Goal: Check status: Check status

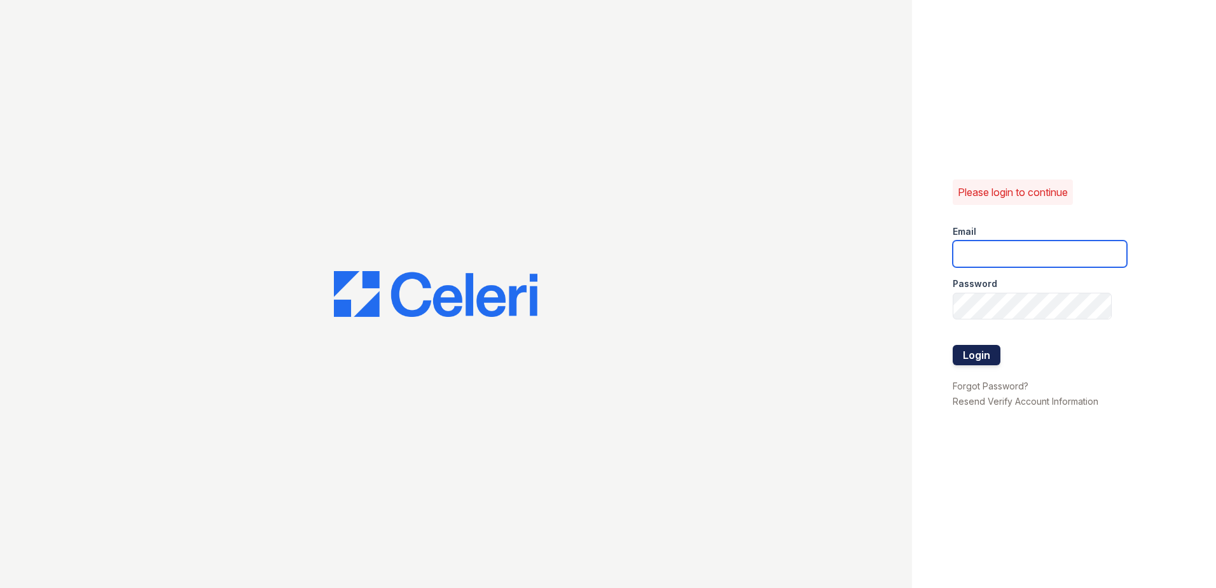
type input "mquinones@trinity-pm.com"
click at [976, 349] on button "Login" at bounding box center [977, 355] width 48 height 20
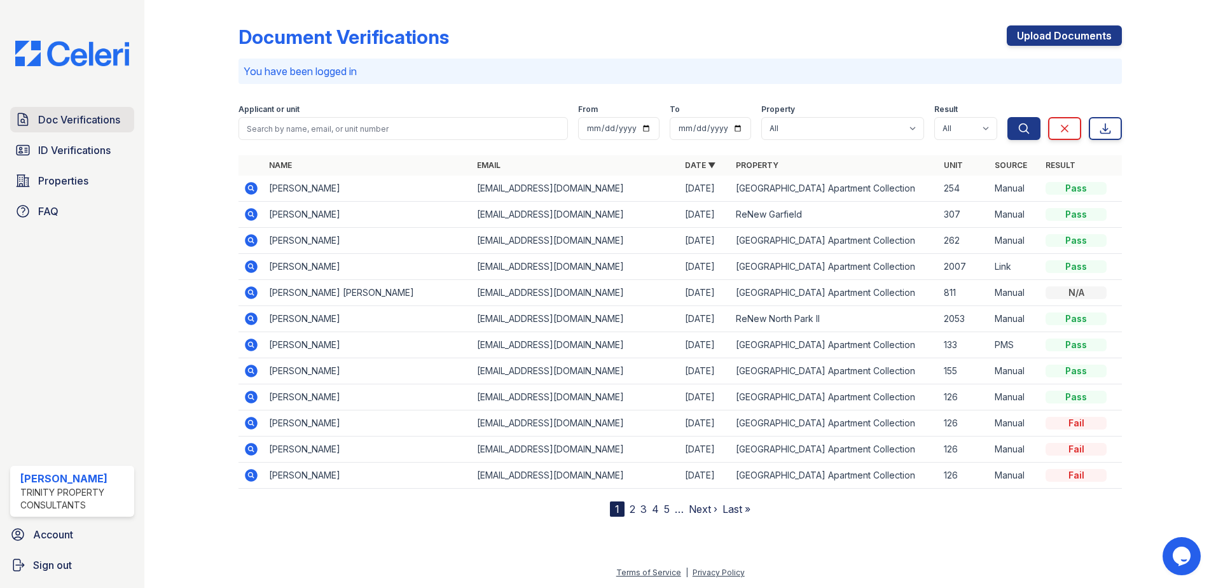
click at [72, 127] on span "Doc Verifications" at bounding box center [79, 119] width 82 height 15
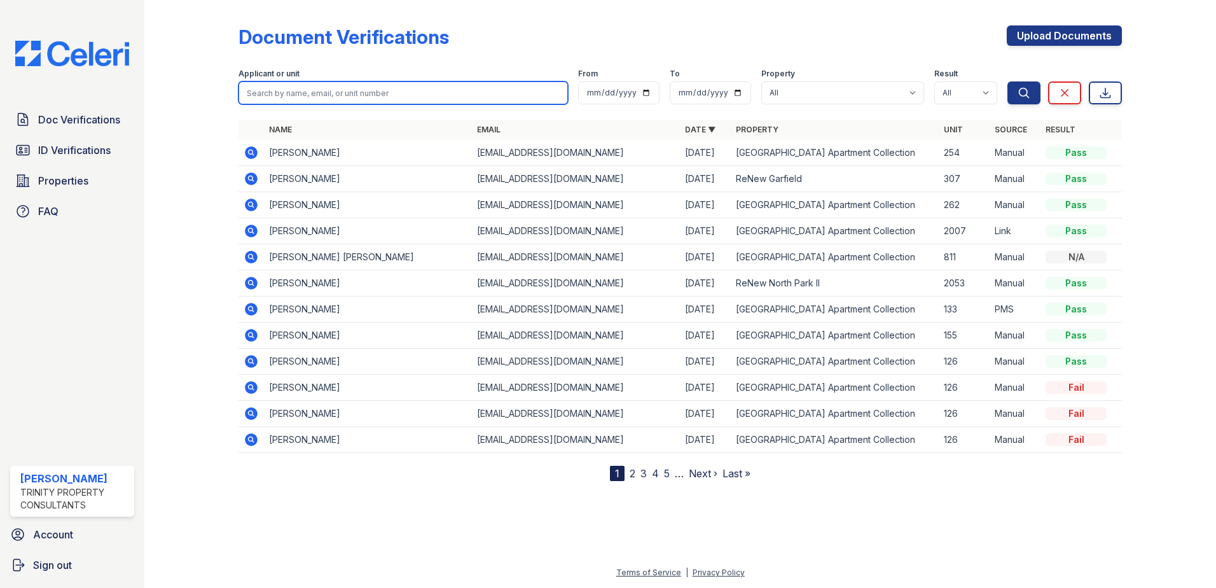
click at [314, 92] on input "search" at bounding box center [404, 92] width 330 height 23
type input "[PERSON_NAME]"
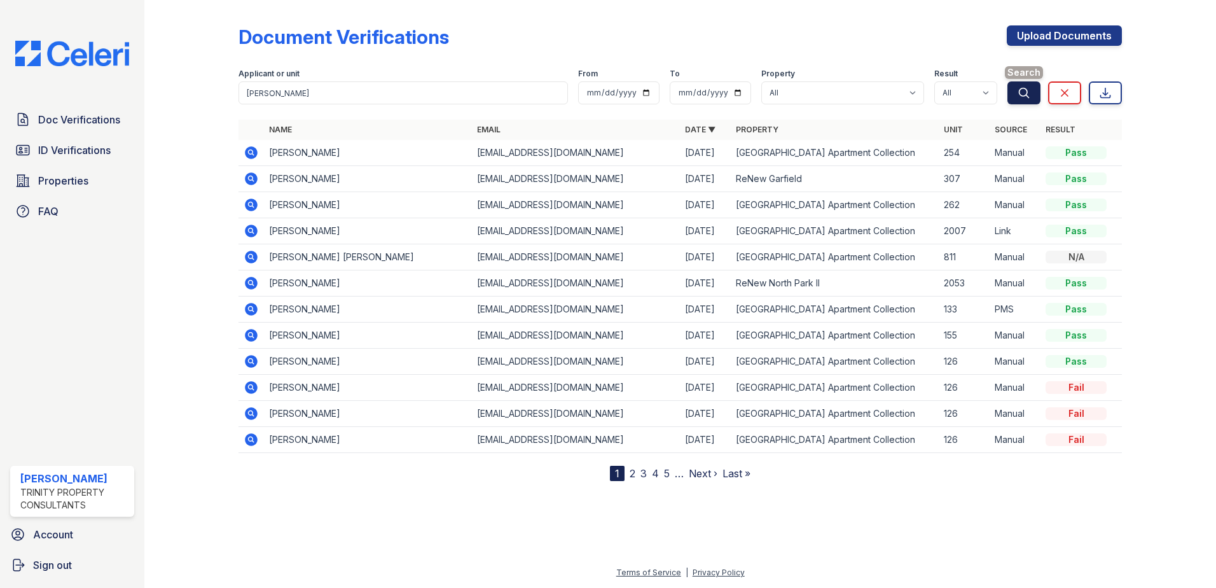
click at [1017, 95] on button "Search" at bounding box center [1024, 92] width 33 height 23
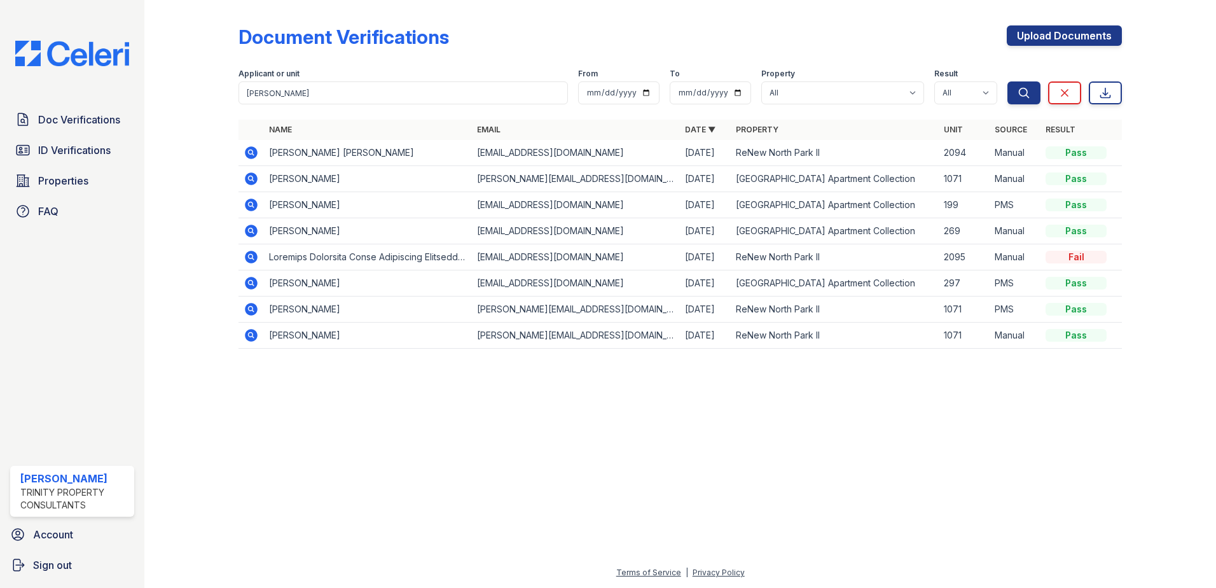
click at [251, 153] on icon at bounding box center [250, 151] width 3 height 3
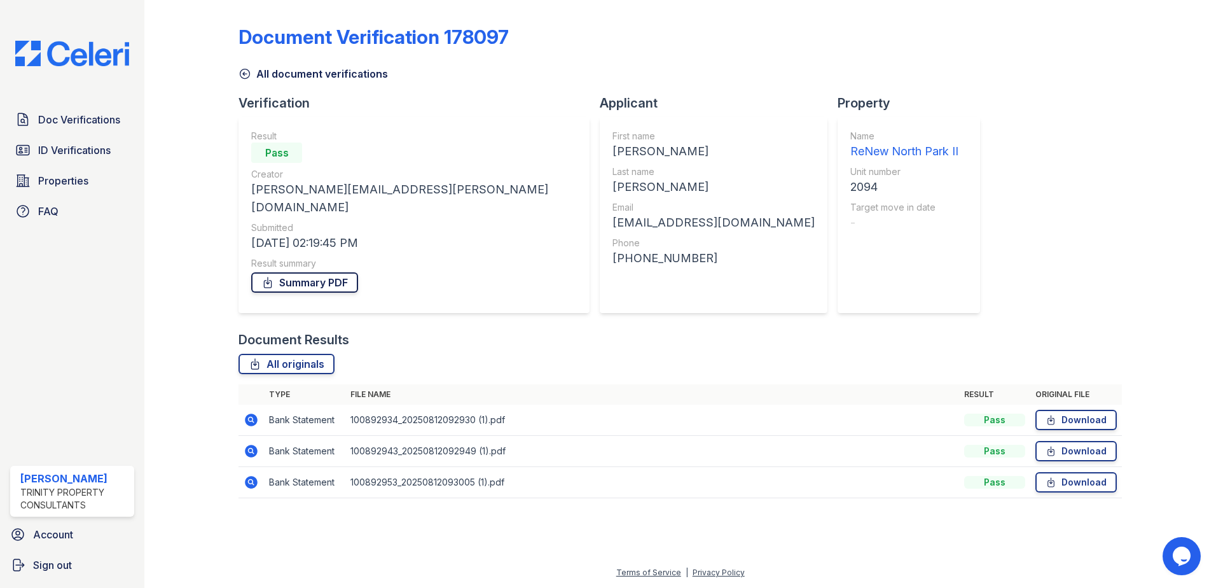
click at [321, 272] on link "Summary PDF" at bounding box center [304, 282] width 107 height 20
click at [59, 155] on span "ID Verifications" at bounding box center [74, 149] width 73 height 15
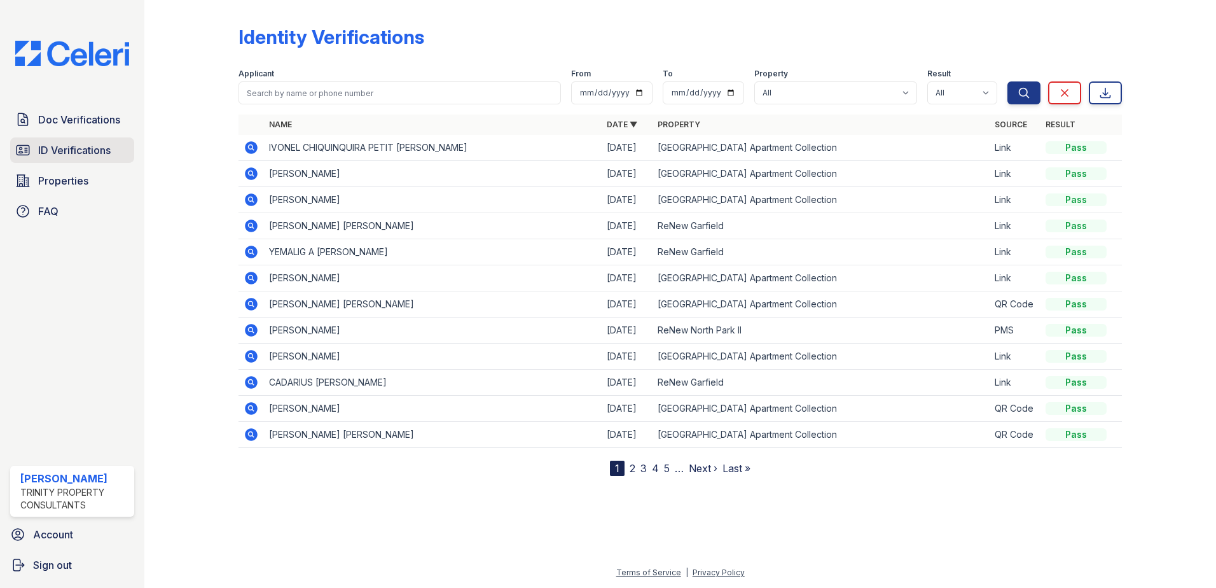
click at [88, 143] on span "ID Verifications" at bounding box center [74, 149] width 73 height 15
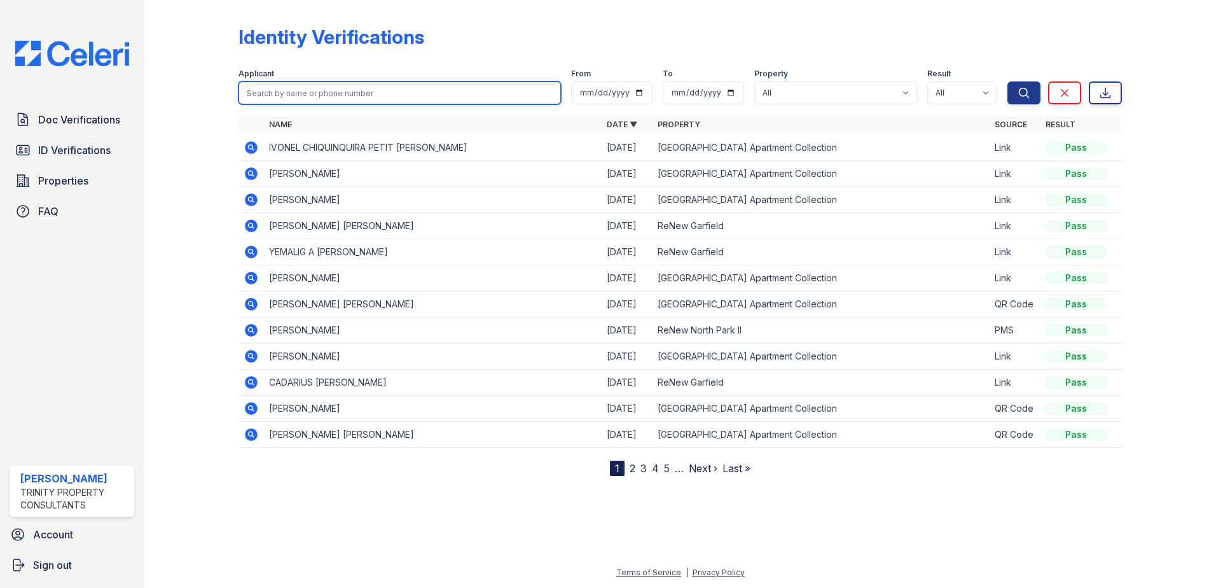
click at [283, 97] on input "search" at bounding box center [400, 92] width 323 height 23
type input "[PERSON_NAME]"
click at [1008, 81] on button "Search" at bounding box center [1024, 92] width 33 height 23
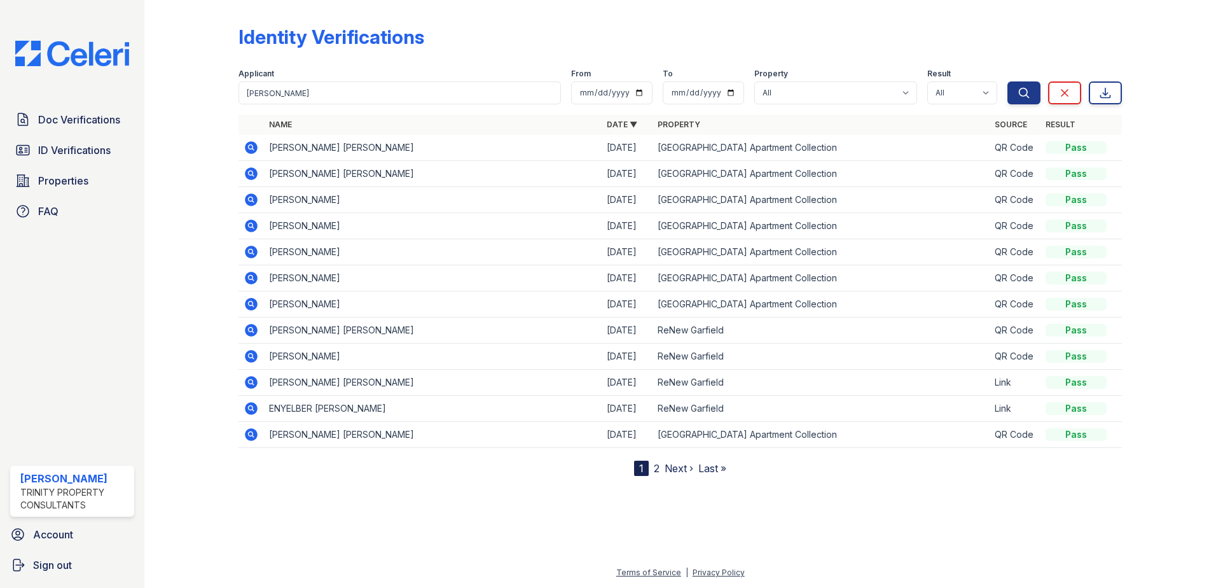
click at [251, 148] on icon at bounding box center [250, 146] width 3 height 3
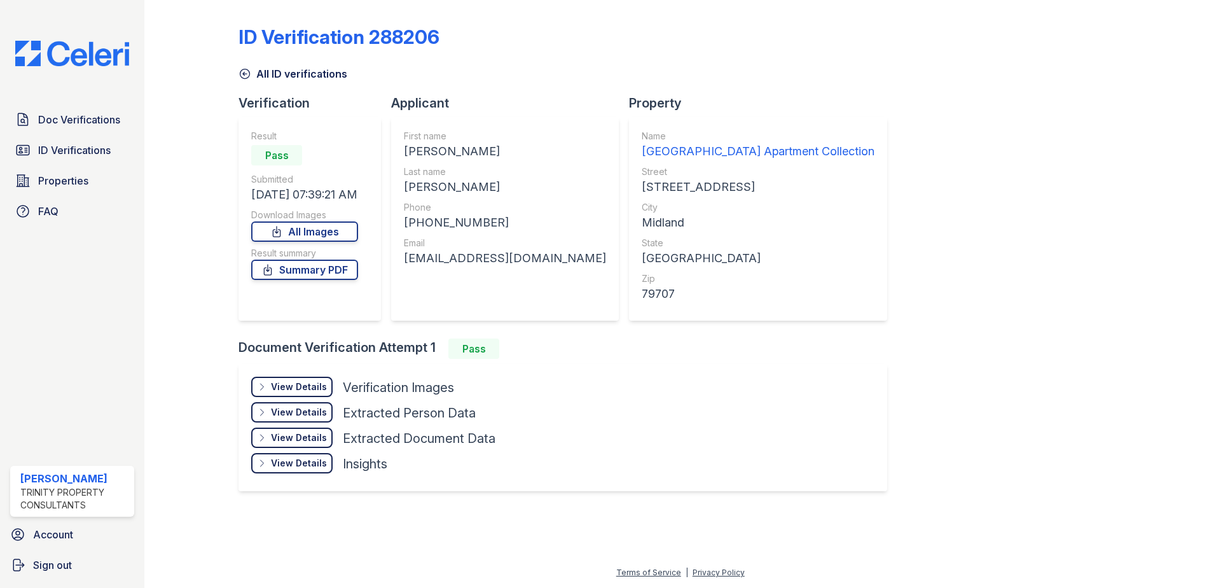
click at [305, 385] on div "View Details" at bounding box center [299, 386] width 56 height 13
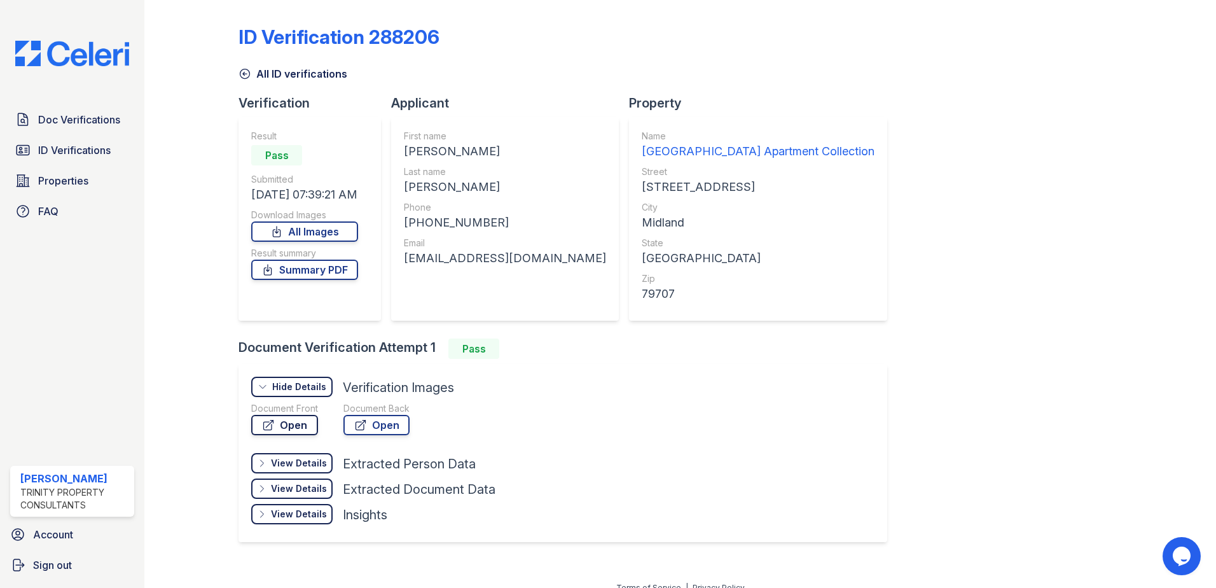
click at [281, 422] on link "Open" at bounding box center [284, 425] width 67 height 20
